Goal: Information Seeking & Learning: Learn about a topic

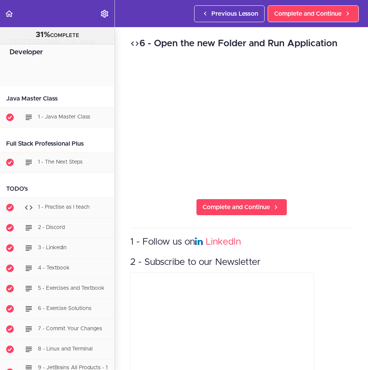
scroll to position [6750, 0]
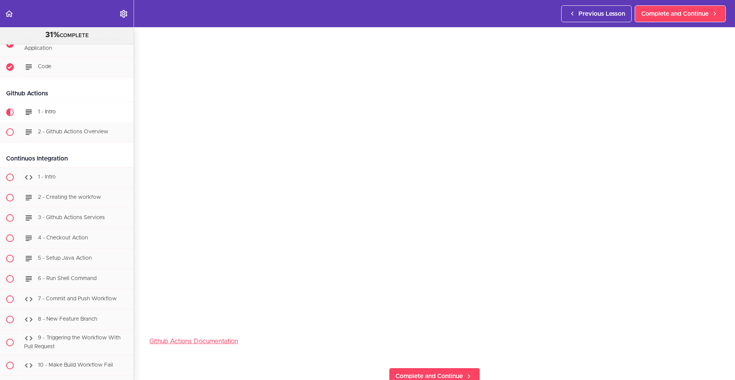
scroll to position [63, 0]
click at [367, 370] on span "Complete and Continue" at bounding box center [428, 371] width 67 height 9
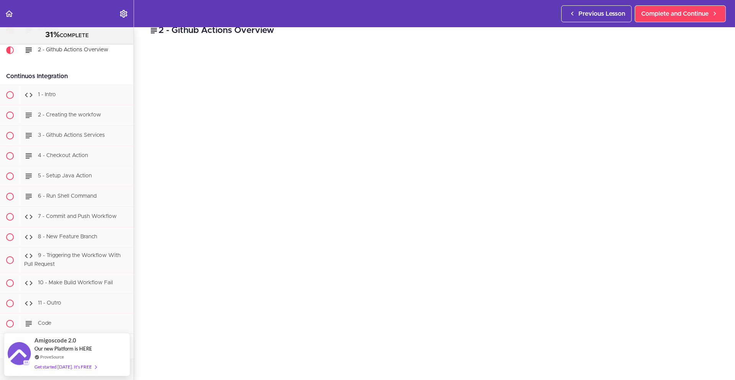
scroll to position [14, 0]
click at [367, 368] on section "PROFESSIONAL Full Stack Developer 31% COMPLETE Java Master Class 1 - Java Maste…" at bounding box center [367, 203] width 735 height 352
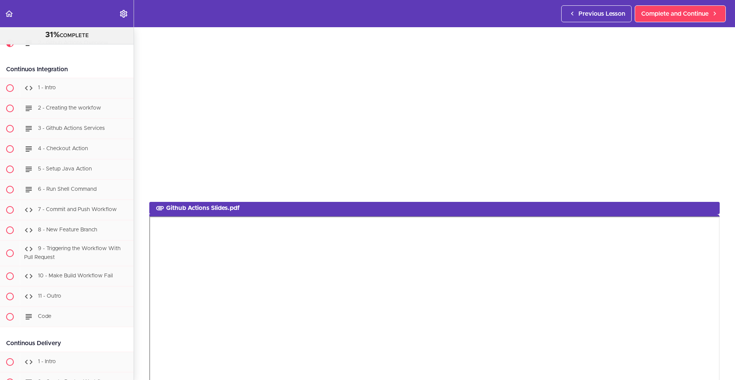
scroll to position [471, 0]
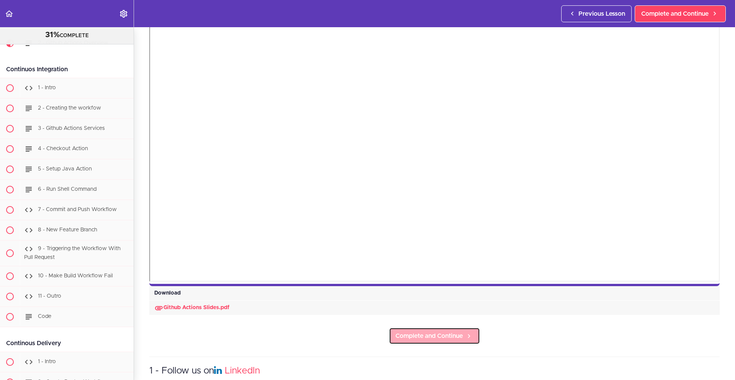
click at [367, 331] on span "Complete and Continue" at bounding box center [428, 335] width 67 height 9
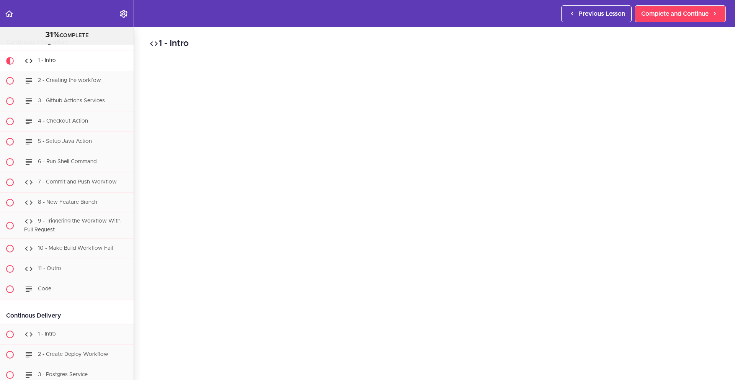
scroll to position [6540, 0]
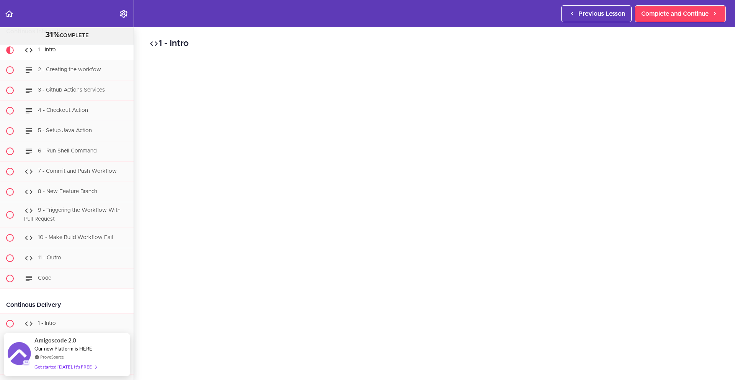
click at [367, 343] on div "1 - Intro Complete and Continue 1 - Follow us on LinkedIn 2 - Subscribe to our …" at bounding box center [434, 203] width 601 height 352
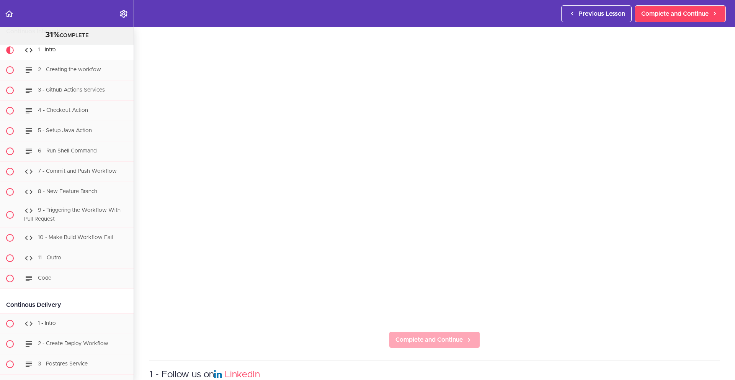
scroll to position [73, 0]
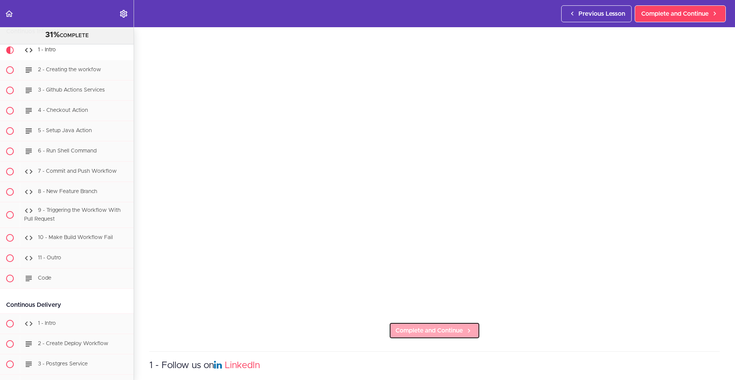
click at [367, 332] on link "Complete and Continue" at bounding box center [434, 330] width 91 height 17
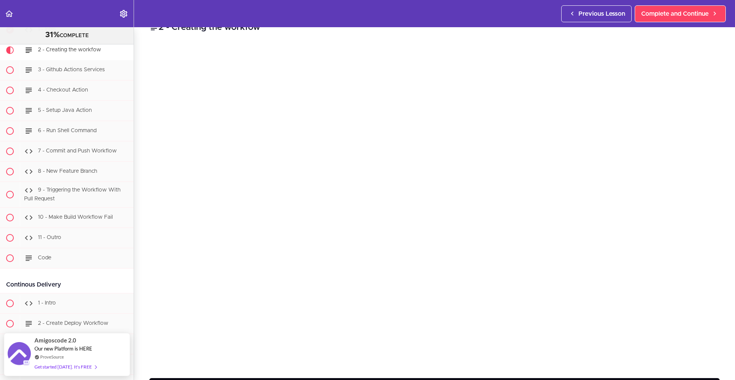
scroll to position [20, 0]
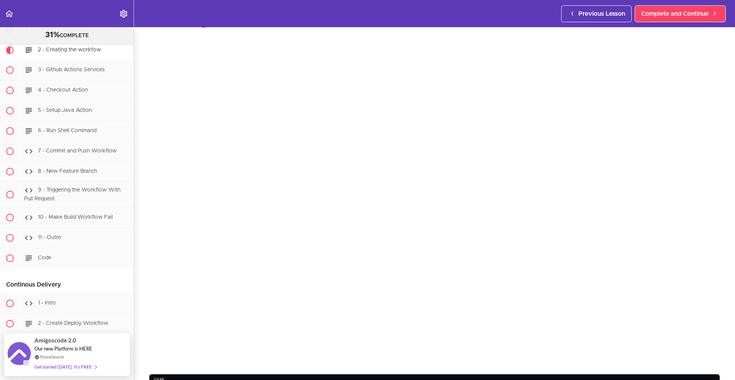
click at [367, 365] on section "PROFESSIONAL Full Stack Developer 31% COMPLETE Java Master Class 1 - Java Maste…" at bounding box center [367, 203] width 735 height 352
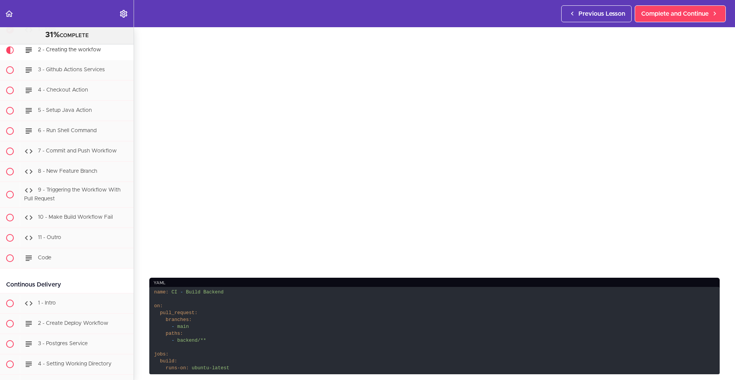
scroll to position [237, 0]
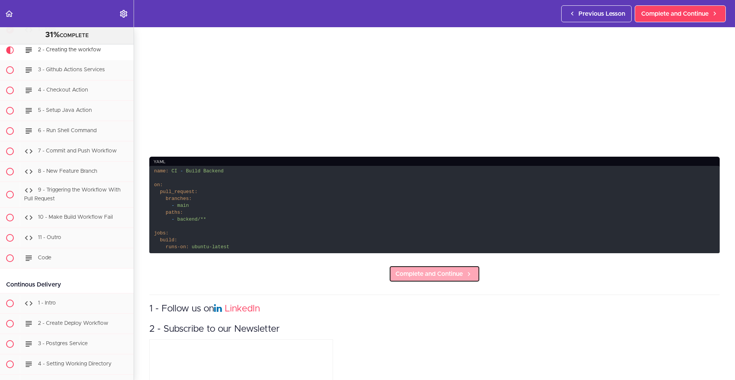
click at [367, 274] on span "Complete and Continue" at bounding box center [428, 273] width 67 height 9
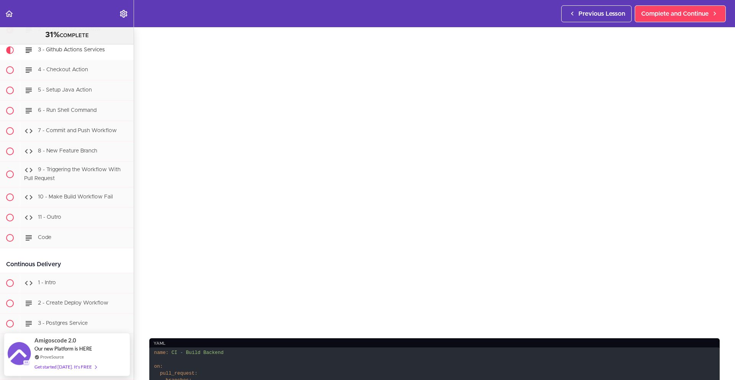
scroll to position [69, 0]
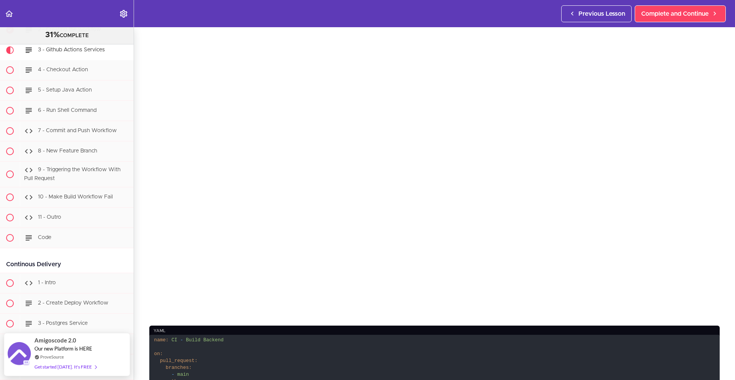
click at [367, 313] on section "PROFESSIONAL Full Stack Developer 31% COMPLETE Java Master Class 1 - Java Maste…" at bounding box center [367, 203] width 735 height 352
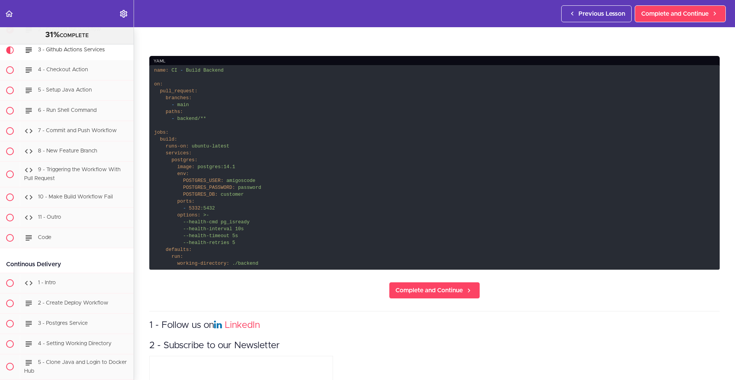
scroll to position [456, 0]
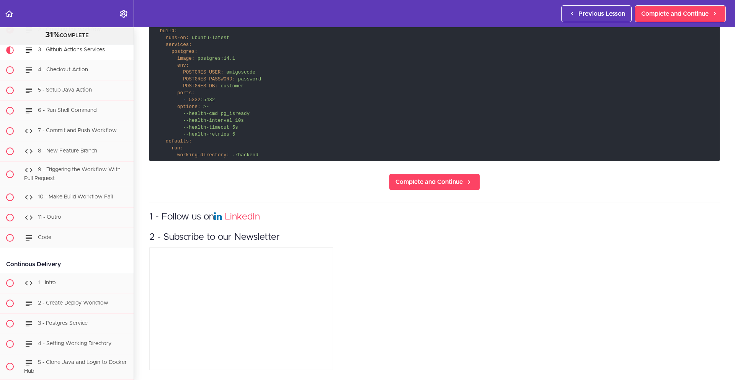
click at [367, 167] on section "PROFESSIONAL Full Stack Developer 31% COMPLETE Java Master Class 1 - Java Maste…" at bounding box center [367, 203] width 735 height 352
click at [367, 177] on span "Complete and Continue" at bounding box center [428, 181] width 67 height 9
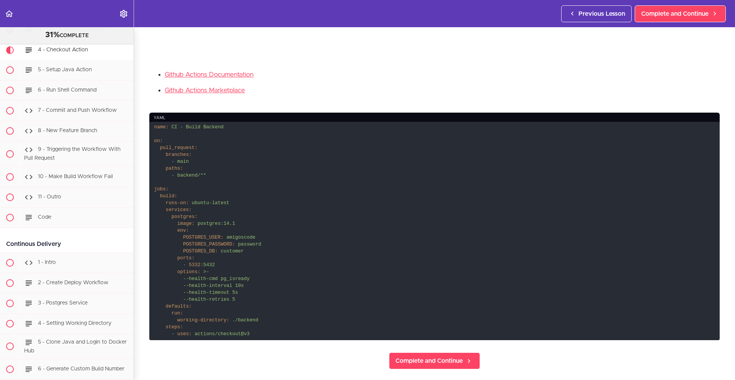
scroll to position [384, 0]
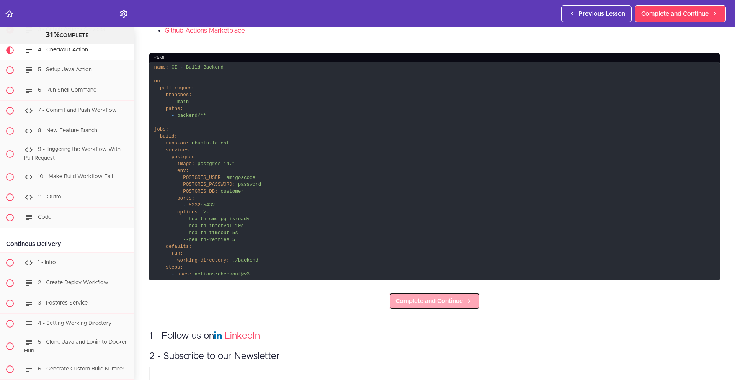
click at [367, 305] on span "Complete and Continue" at bounding box center [428, 300] width 67 height 9
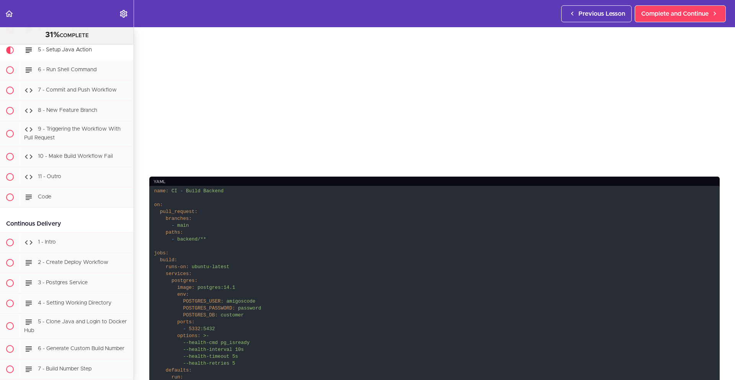
scroll to position [426, 0]
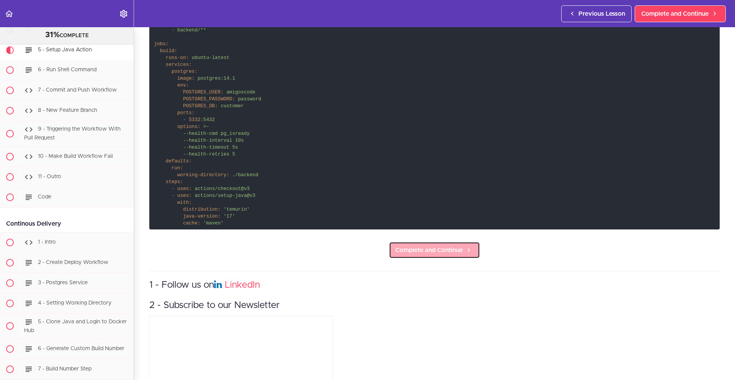
click at [367, 253] on span "Complete and Continue" at bounding box center [428, 249] width 67 height 9
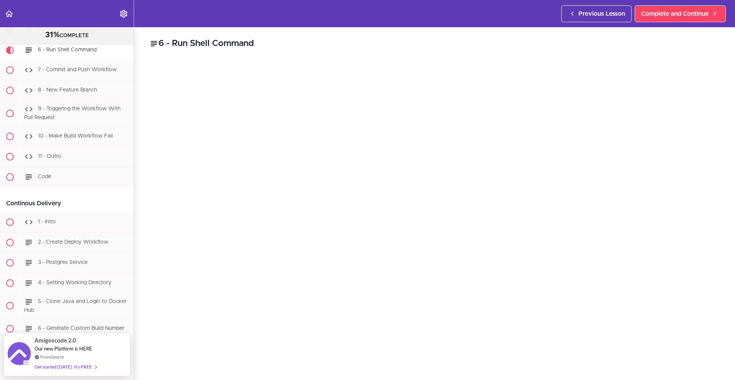
scroll to position [13, 0]
click at [367, 370] on section "PROFESSIONAL Full Stack Developer 31% COMPLETE Java Master Class 1 - Java Maste…" at bounding box center [367, 203] width 735 height 352
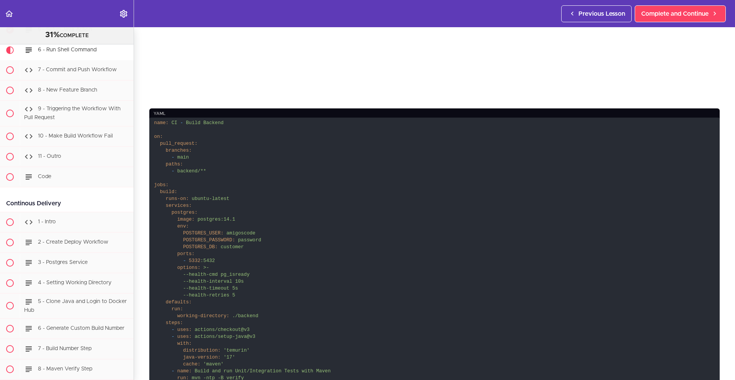
scroll to position [356, 0]
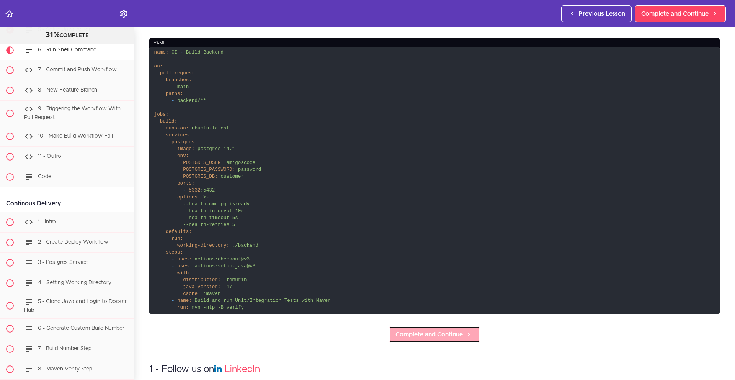
click at [367, 336] on span "Complete and Continue" at bounding box center [428, 333] width 67 height 9
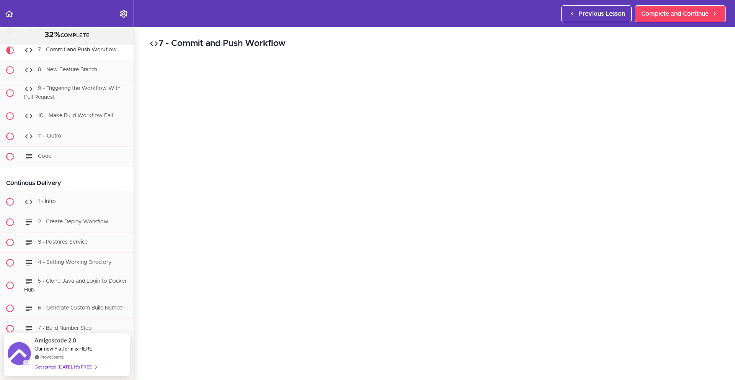
scroll to position [14, 0]
click at [367, 366] on section "PROFESSIONAL Full Stack Developer 32% COMPLETE Java Master Class 1 - Java Maste…" at bounding box center [367, 203] width 735 height 352
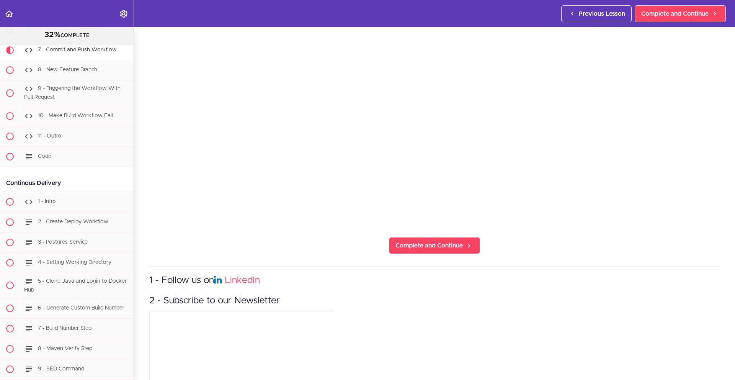
scroll to position [163, 0]
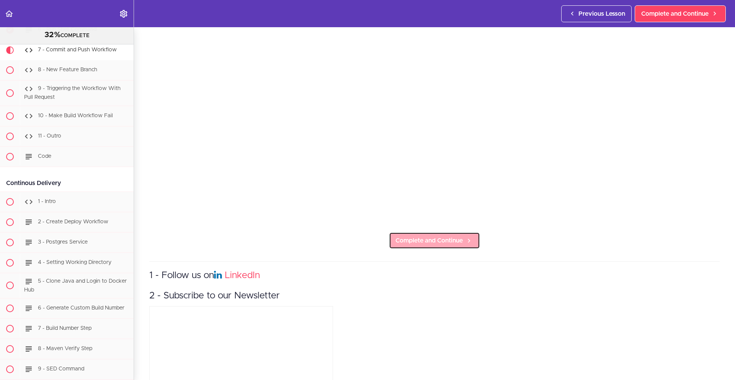
click at [367, 240] on span "Complete and Continue" at bounding box center [428, 240] width 67 height 9
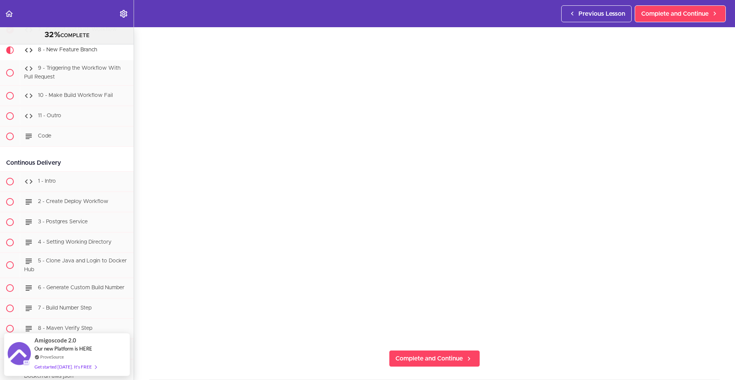
scroll to position [43, 0]
click at [367, 343] on section "PROFESSIONAL Full Stack Developer 32% COMPLETE Java Master Class 1 - Java Maste…" at bounding box center [367, 203] width 735 height 352
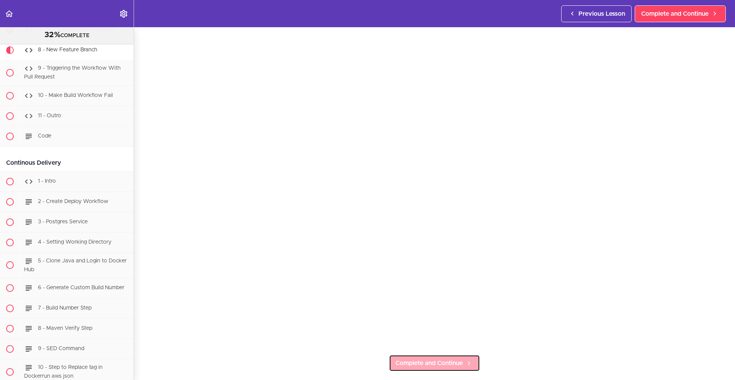
click at [367, 366] on link "Complete and Continue" at bounding box center [434, 362] width 91 height 17
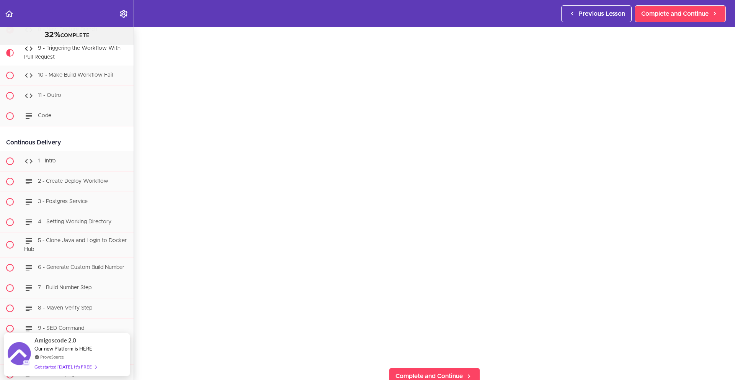
scroll to position [45, 0]
click at [367, 351] on section "PROFESSIONAL Full Stack Developer 32% COMPLETE Java Master Class 1 - Java Maste…" at bounding box center [367, 203] width 735 height 352
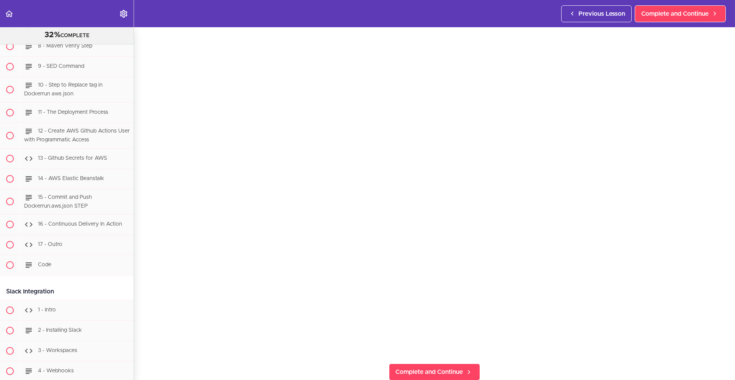
scroll to position [7092, 0]
